Goal: Task Accomplishment & Management: Manage account settings

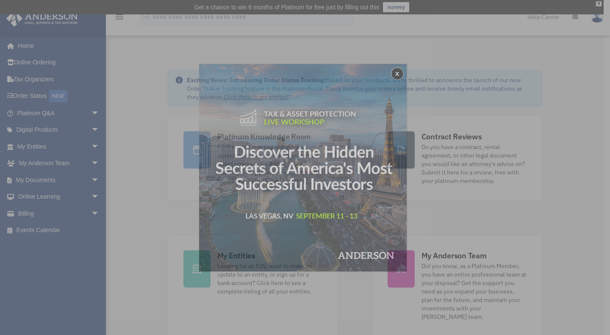
click at [50, 183] on div "x" at bounding box center [305, 167] width 610 height 335
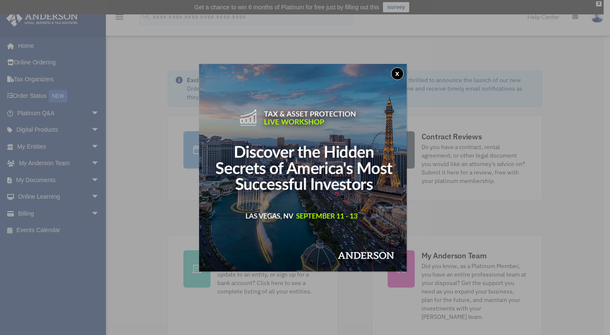
click at [402, 71] on button "x" at bounding box center [397, 73] width 13 height 13
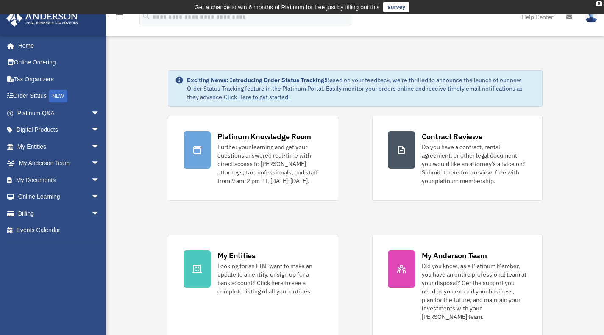
click at [91, 178] on span "arrow_drop_down" at bounding box center [99, 180] width 17 height 17
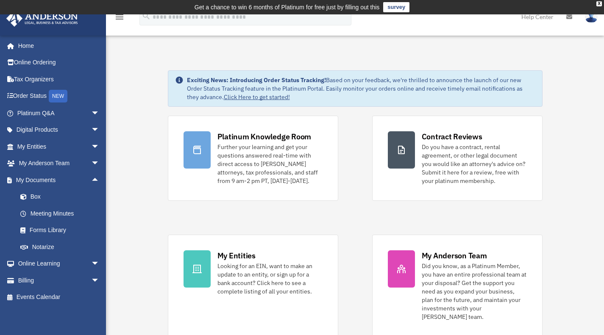
click at [53, 192] on link "Box" at bounding box center [62, 197] width 100 height 17
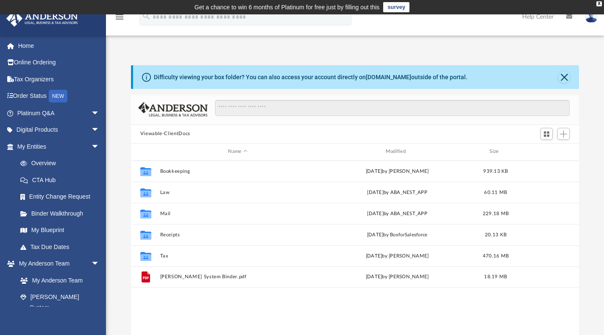
scroll to position [186, 441]
click at [166, 257] on button "Tax" at bounding box center [237, 256] width 155 height 6
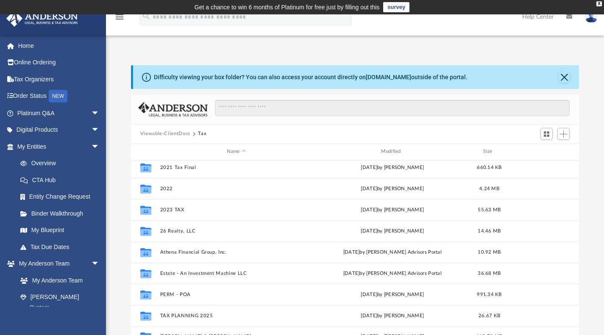
scroll to position [36, 0]
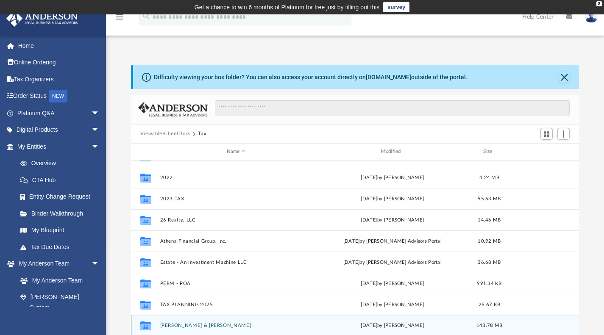
click at [183, 321] on div "Collaborated [PERSON_NAME] & [PERSON_NAME][DATE] by [PERSON_NAME] 143.78 MB" at bounding box center [355, 325] width 448 height 21
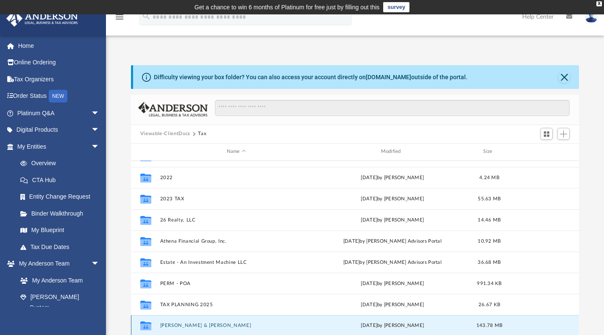
click at [183, 321] on div "Collaborated [PERSON_NAME] & [PERSON_NAME][DATE] by [PERSON_NAME] 143.78 MB" at bounding box center [355, 325] width 448 height 21
click at [183, 321] on div "Collaborated Folder Uribe, Lorenzo & Annette Fri Jul 18 2025 by Lorenzo Uribe 1…" at bounding box center [355, 325] width 448 height 21
click at [147, 327] on icon "grid" at bounding box center [145, 326] width 11 height 9
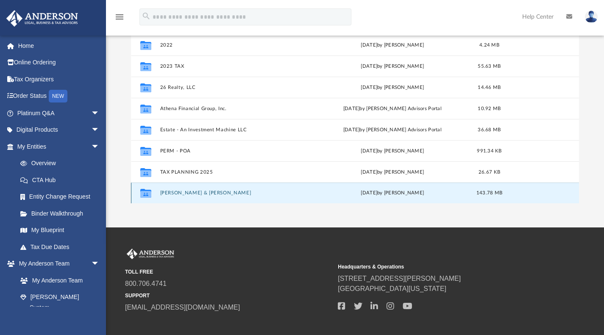
scroll to position [134, 0]
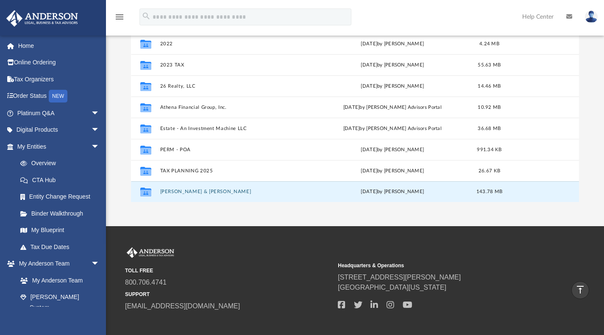
click at [203, 190] on button "Uribe, Lorenzo & Annette" at bounding box center [236, 192] width 153 height 6
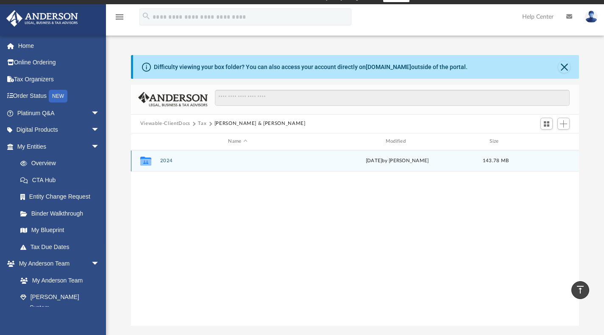
scroll to position [6, 0]
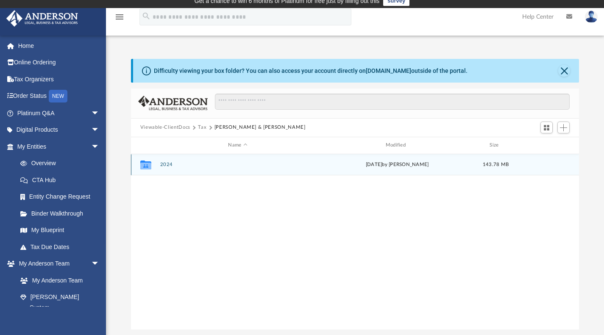
click at [220, 160] on div "Collaborated Folder 2024 Fri Jul 18 2025 by Lorenzo Uribe 143.78 MB" at bounding box center [355, 164] width 448 height 21
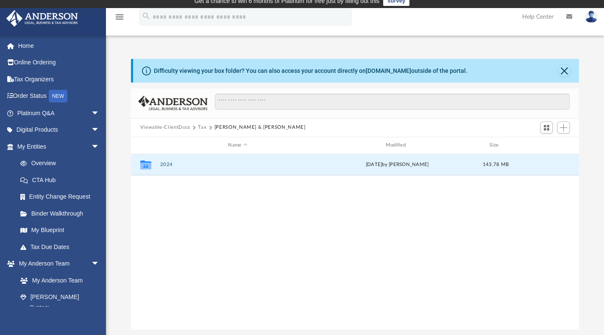
click at [171, 167] on button "2024" at bounding box center [237, 165] width 155 height 6
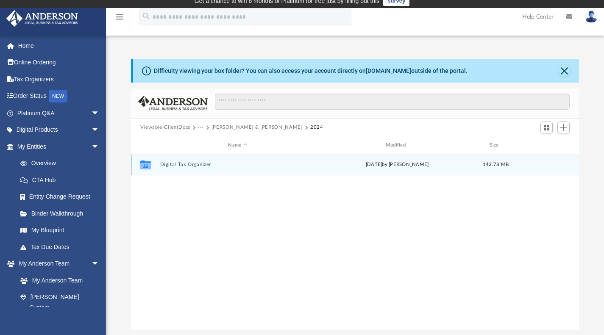
click at [303, 169] on div "Collaborated Folder Digital Tax Organizer Fri Jul 18 2025 by Lorenzo Uribe 143.…" at bounding box center [355, 164] width 448 height 21
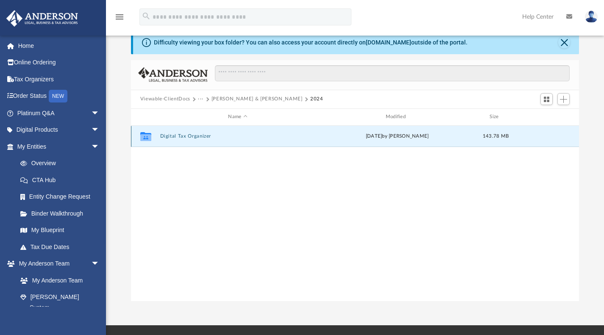
scroll to position [34, 0]
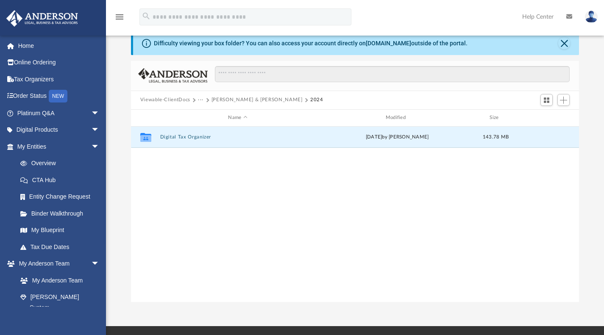
click at [189, 137] on button "Digital Tax Organizer" at bounding box center [237, 137] width 155 height 6
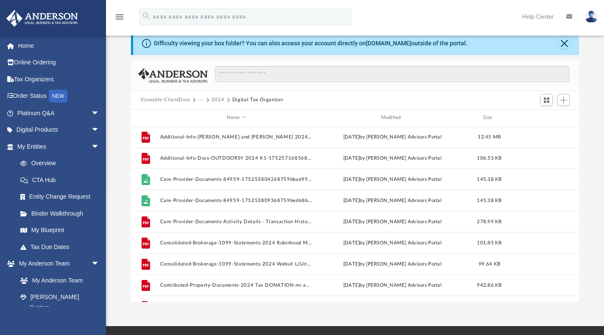
scroll to position [254, 0]
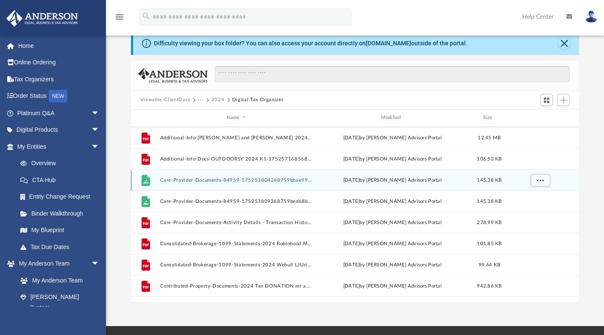
click at [207, 183] on div "File Care-Provider-Documents-84959-175253804268759bbae998f.jpg Mon Jul 14 2025 …" at bounding box center [355, 179] width 448 height 21
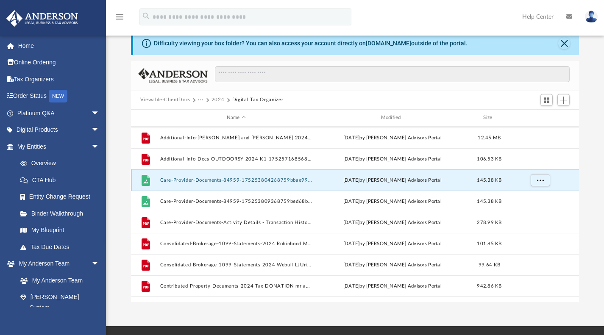
click at [207, 183] on div "File Care-Provider-Documents-84959-175253804268759bbae998f.jpg Mon Jul 14 2025 …" at bounding box center [355, 179] width 448 height 21
click at [167, 178] on button "Care-Provider-Documents-84959-175253804268759bbae998f.jpg" at bounding box center [236, 180] width 153 height 6
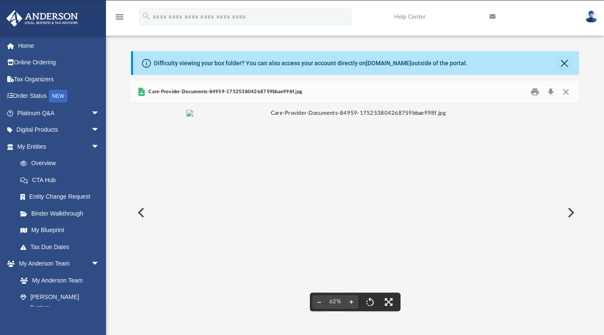
scroll to position [0, 0]
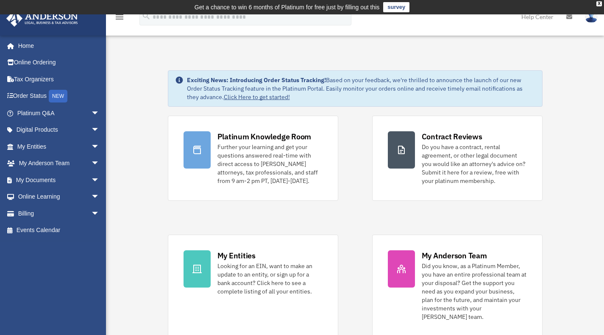
click at [62, 172] on link "My Documents arrow_drop_down" at bounding box center [59, 180] width 106 height 17
click at [91, 179] on span "arrow_drop_down" at bounding box center [99, 180] width 17 height 17
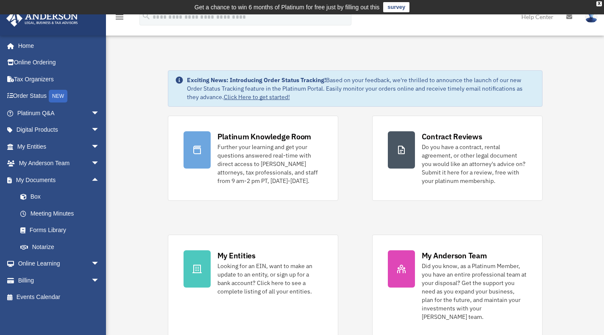
click at [62, 191] on link "Box" at bounding box center [62, 197] width 100 height 17
click at [41, 196] on link "Box" at bounding box center [62, 197] width 100 height 17
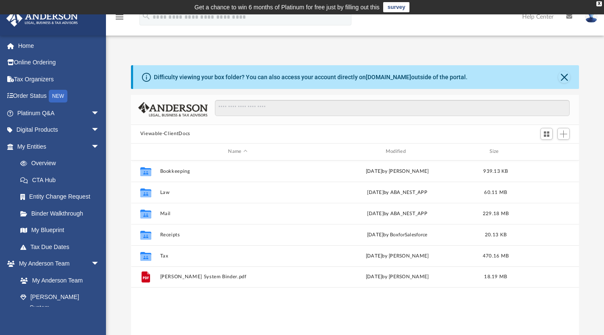
scroll to position [186, 441]
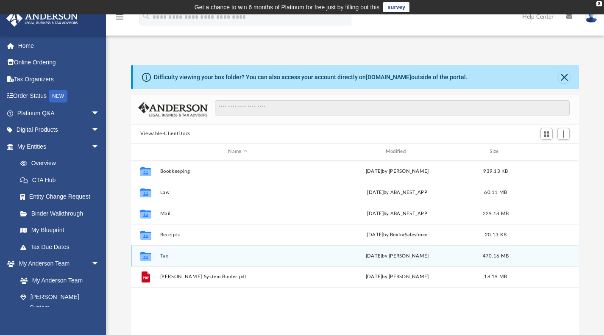
click at [153, 253] on div "Collaborated Folder" at bounding box center [145, 256] width 21 height 14
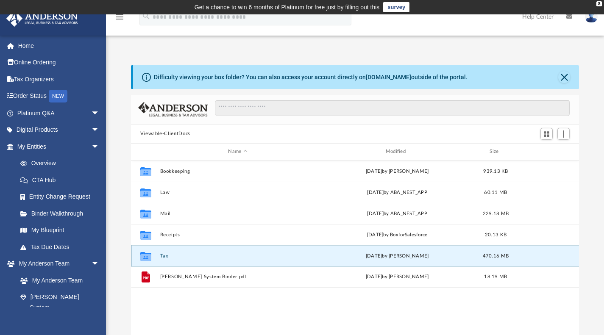
click at [153, 253] on div "Collaborated Folder" at bounding box center [145, 256] width 21 height 14
click at [147, 257] on icon "grid" at bounding box center [145, 257] width 11 height 7
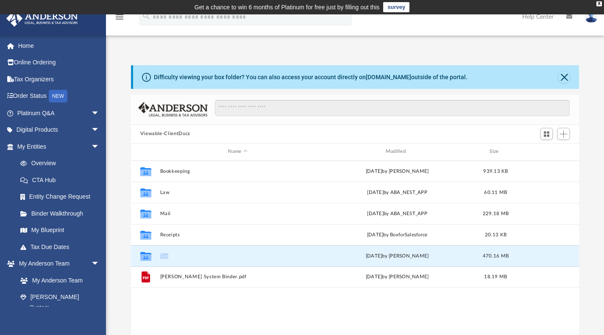
click at [166, 257] on button "Tax" at bounding box center [237, 256] width 155 height 6
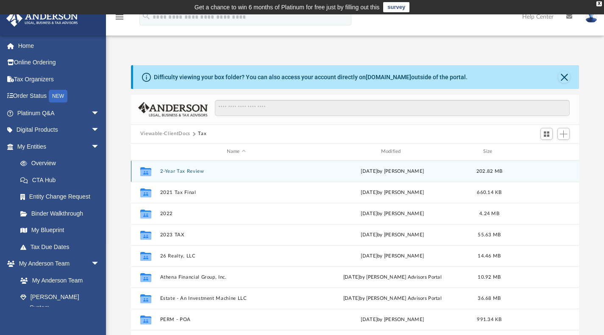
scroll to position [36, 0]
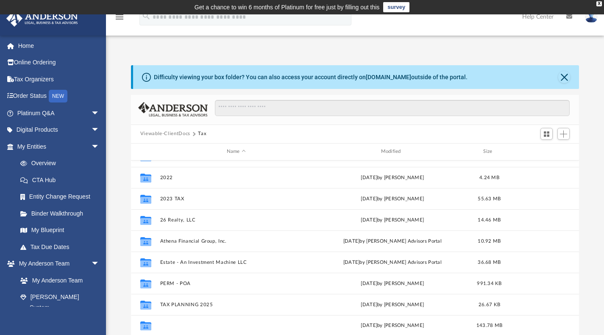
click at [166, 324] on button "Uribe, Lorenzo & Annette" at bounding box center [236, 326] width 153 height 6
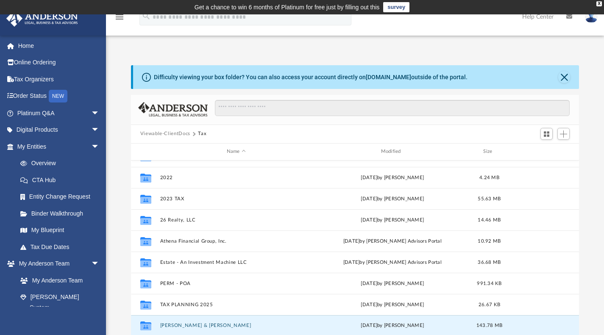
click at [166, 324] on button "Uribe, Lorenzo & Annette" at bounding box center [236, 326] width 153 height 6
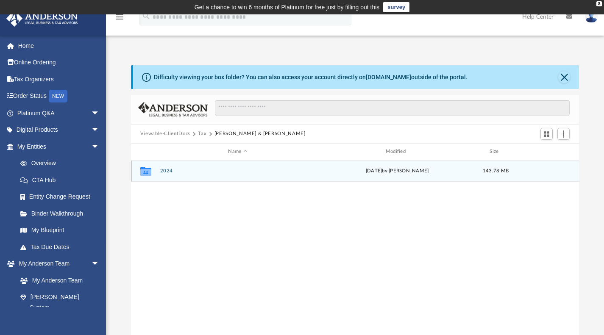
scroll to position [0, 0]
